Goal: Find specific page/section

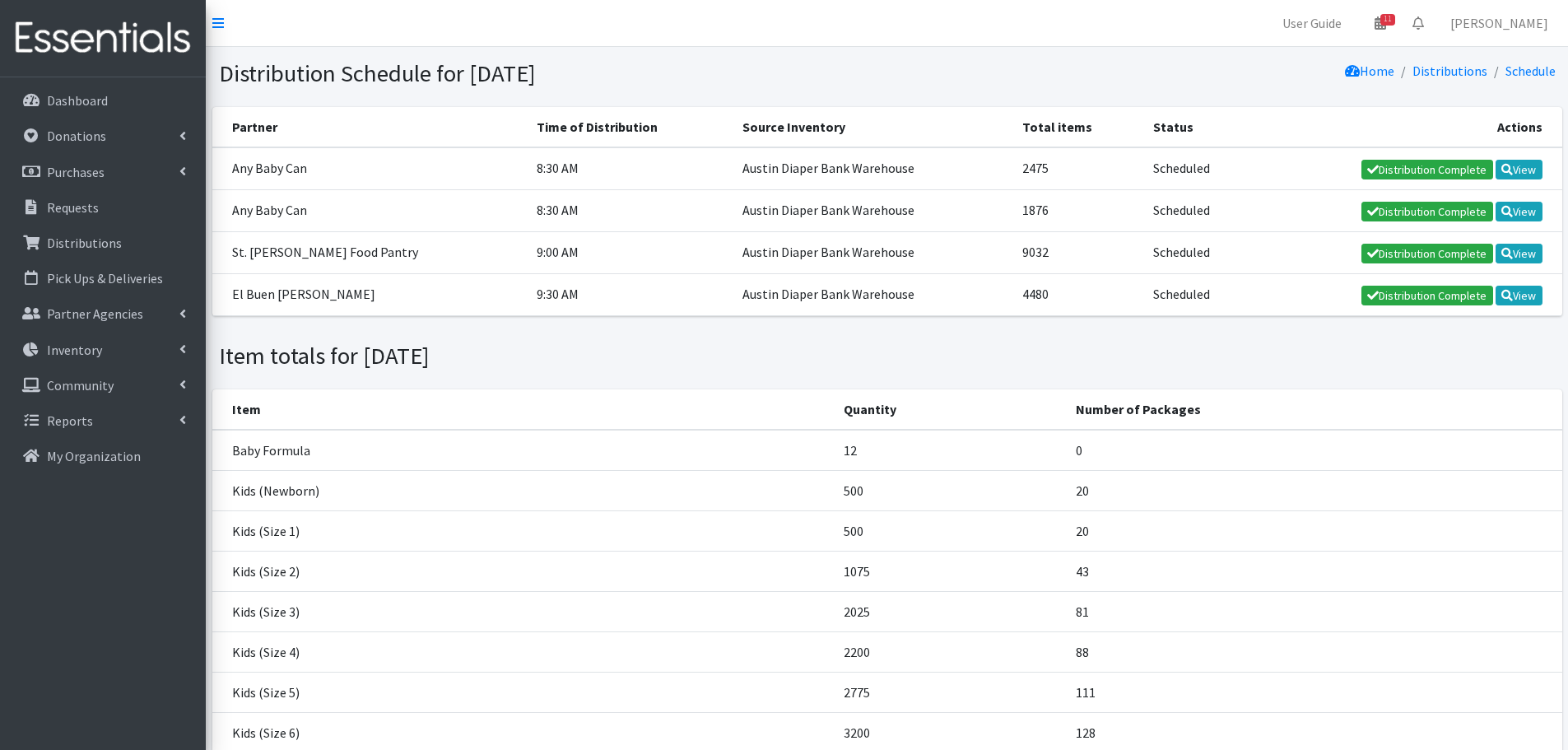
click at [986, 44] on nav "User Guide 11 11 Pick-ups remaining this week View Calendar 0 Requests 0 Partne…" at bounding box center [886, 23] width 1362 height 47
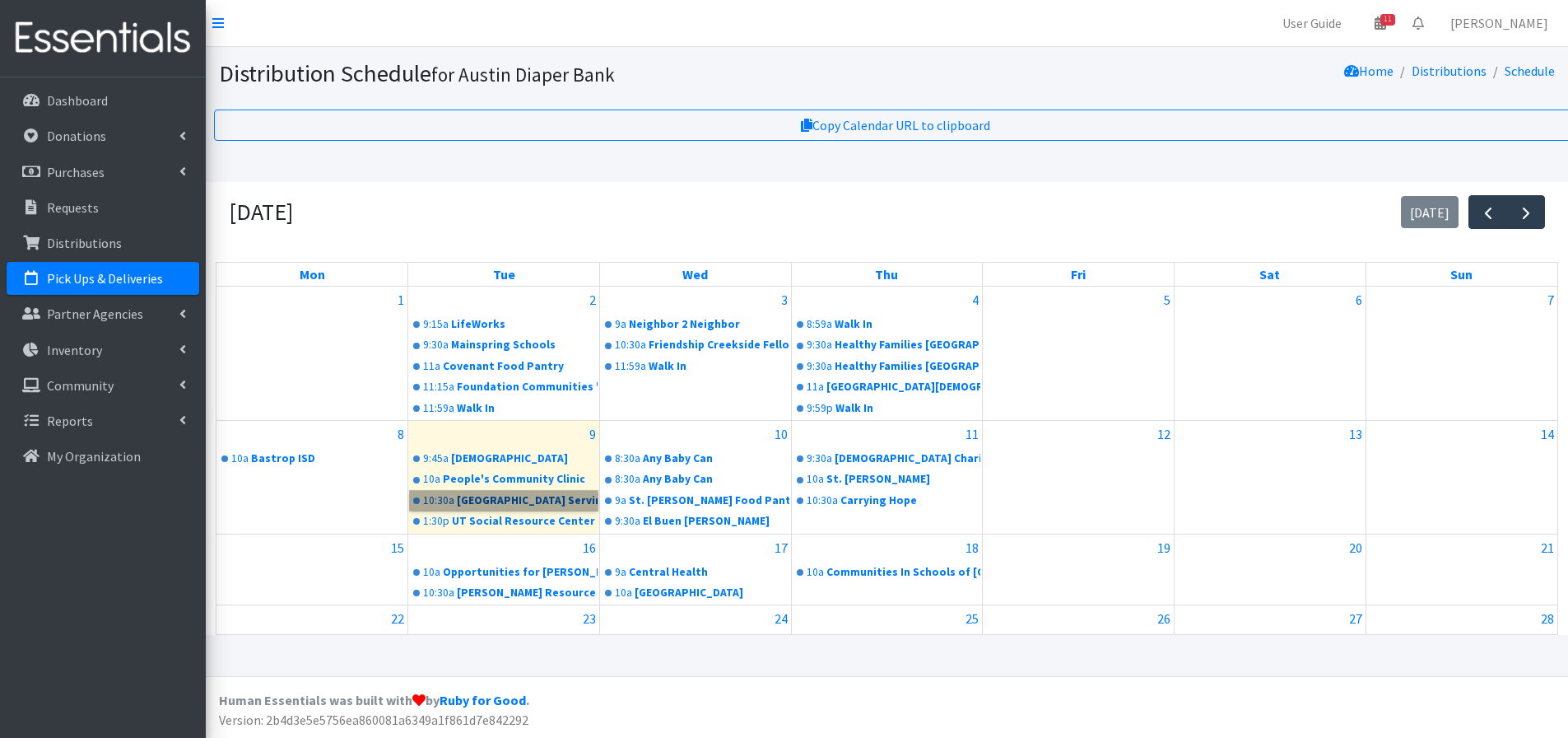
click at [492, 497] on link "10:30a [GEOGRAPHIC_DATA]" at bounding box center [503, 501] width 188 height 20
